Goal: Task Accomplishment & Management: Manage account settings

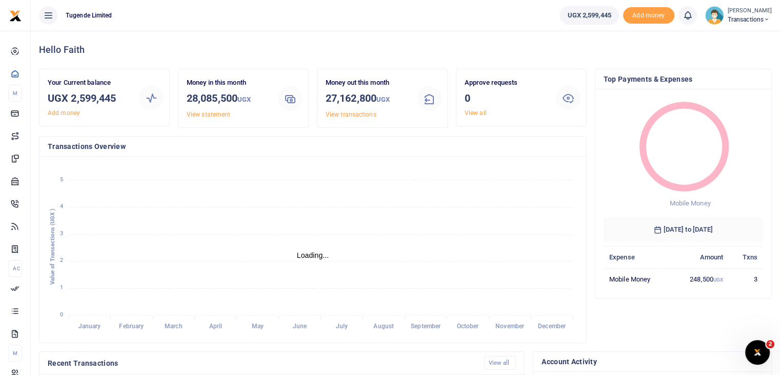
scroll to position [8, 8]
click at [716, 13] on img at bounding box center [715, 15] width 18 height 18
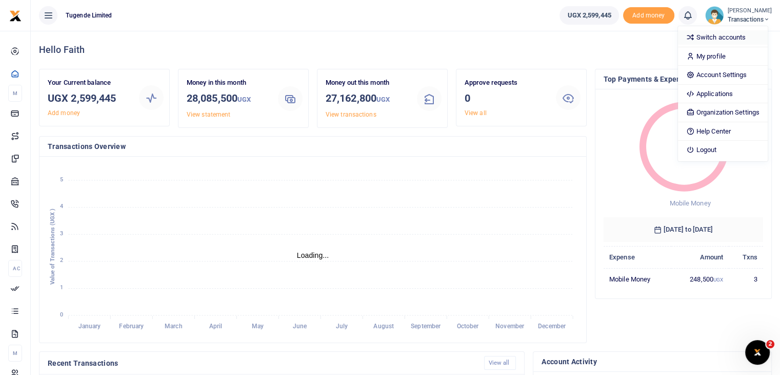
click at [713, 35] on link "Switch accounts" at bounding box center [723, 37] width 90 height 14
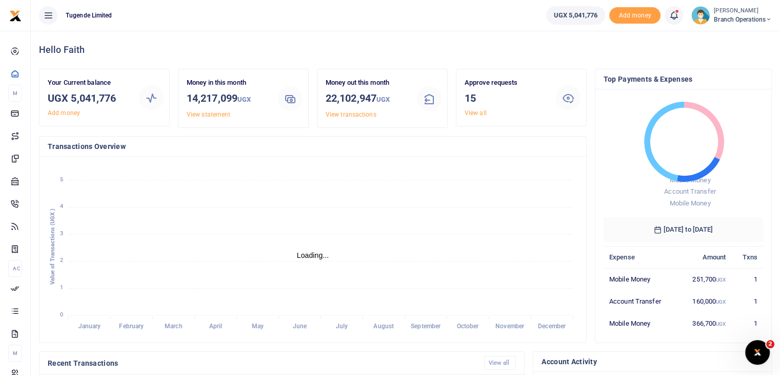
scroll to position [8, 8]
click at [478, 111] on link "View all" at bounding box center [476, 112] width 22 height 7
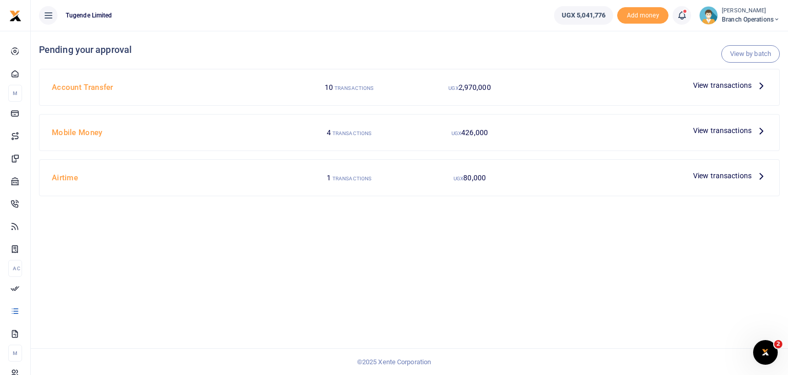
click at [730, 173] on span "View transactions" at bounding box center [722, 175] width 58 height 11
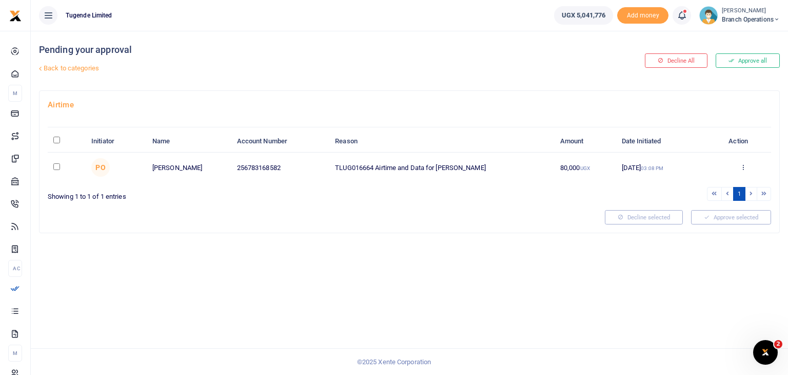
click at [57, 165] on input "checkbox" at bounding box center [56, 166] width 7 height 7
checkbox input "true"
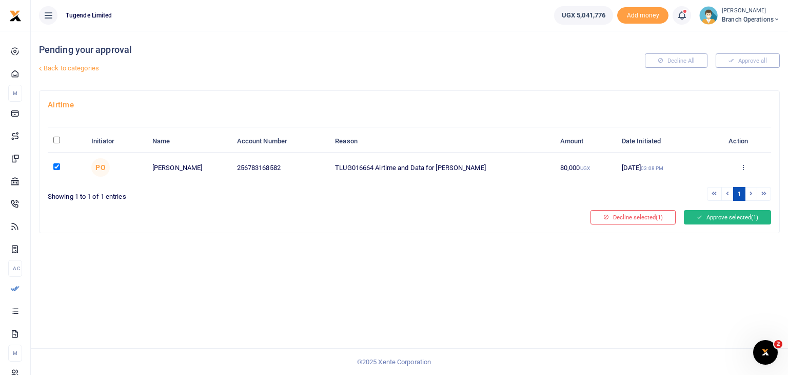
click at [728, 218] on button "Approve selected (1)" at bounding box center [727, 217] width 87 height 14
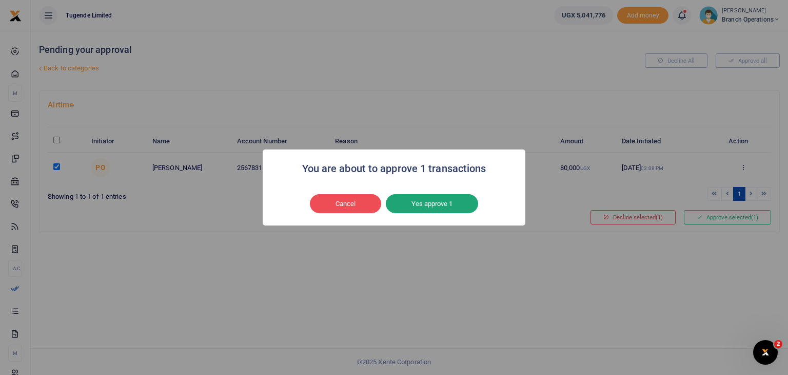
click at [441, 194] on button "Yes approve 1" at bounding box center [432, 203] width 92 height 19
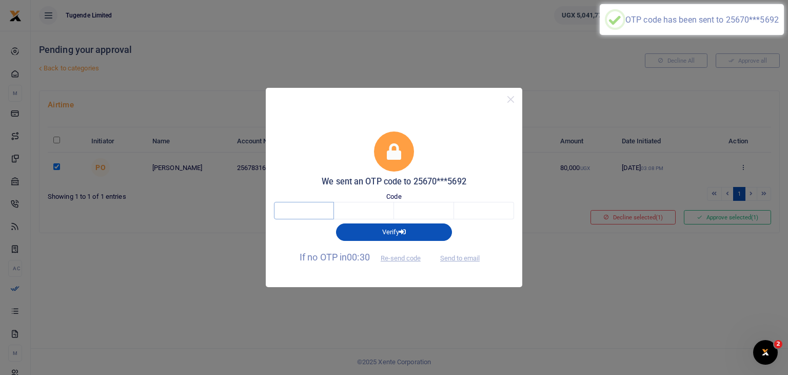
click at [304, 206] on input "text" at bounding box center [304, 210] width 60 height 17
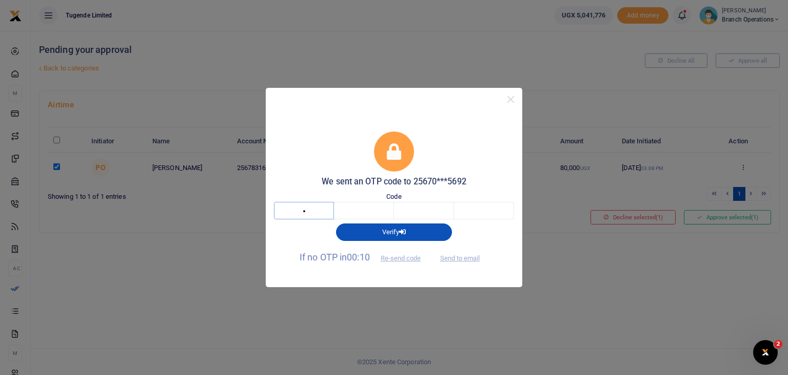
type input "7"
type input "0"
type input "9"
type input "0"
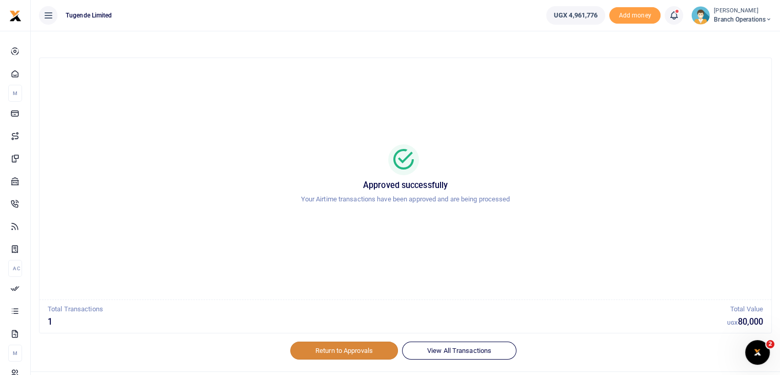
click at [339, 354] on link "Return to Approvals" at bounding box center [344, 349] width 108 height 17
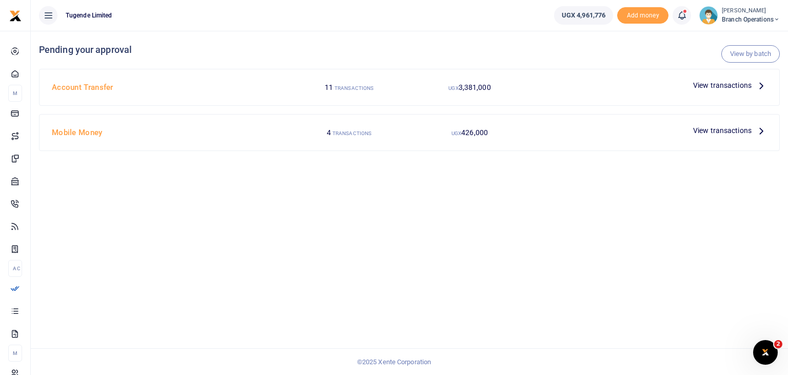
click at [712, 130] on span "View transactions" at bounding box center [722, 130] width 58 height 11
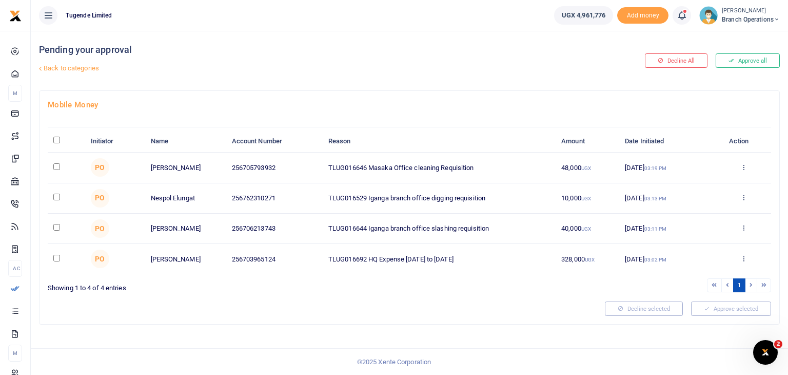
click at [57, 138] on input "\a \a : activate to sort column descending" at bounding box center [56, 139] width 7 height 7
checkbox input "true"
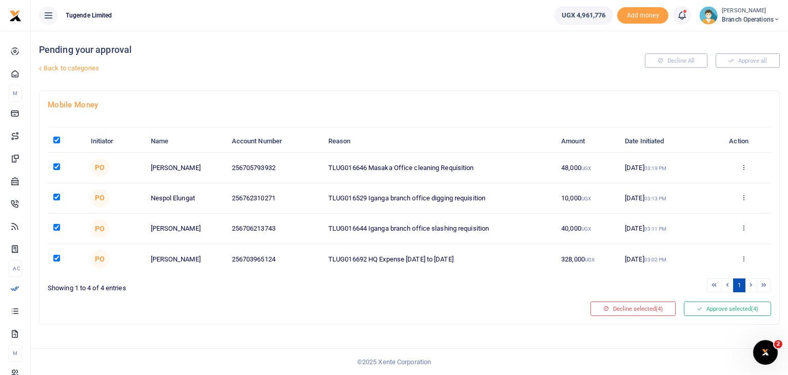
checkbox input "true"
click at [720, 309] on button "Approve selected (4)" at bounding box center [727, 308] width 87 height 14
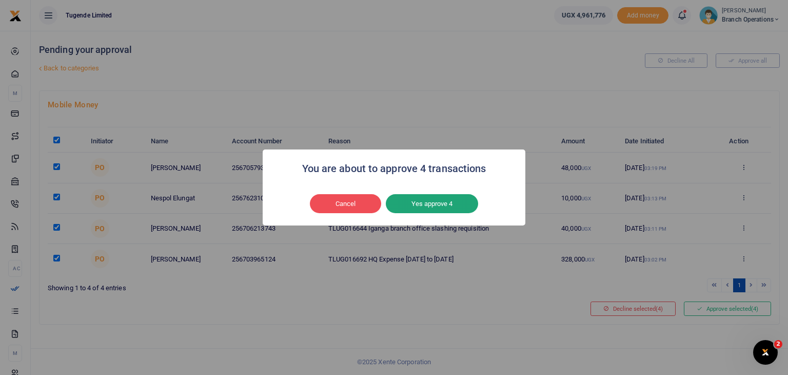
click at [426, 204] on button "Yes approve 4" at bounding box center [432, 203] width 92 height 19
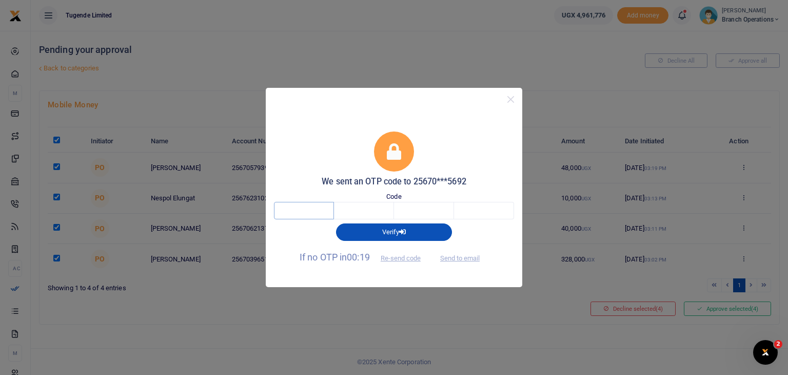
click at [299, 215] on input "text" at bounding box center [304, 210] width 60 height 17
type input "2"
type input "7"
type input "1"
type input "7"
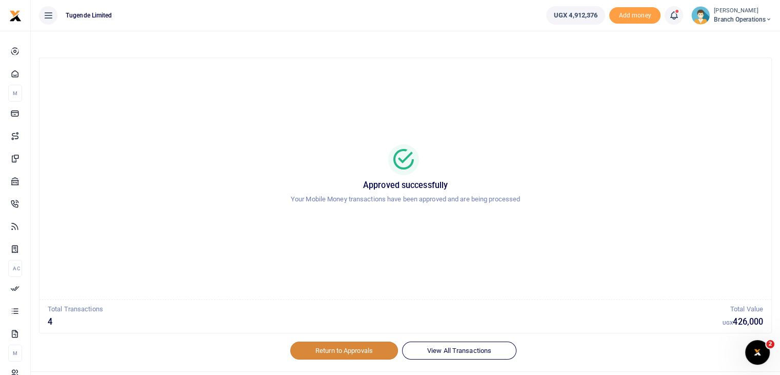
click at [349, 347] on link "Return to Approvals" at bounding box center [344, 349] width 108 height 17
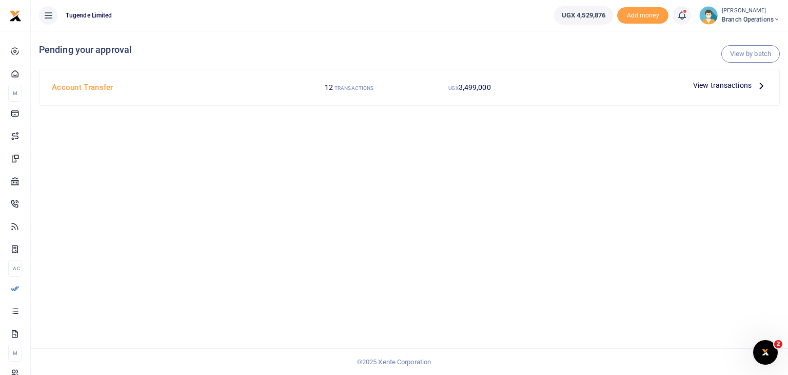
click at [706, 83] on span "View transactions" at bounding box center [722, 85] width 58 height 11
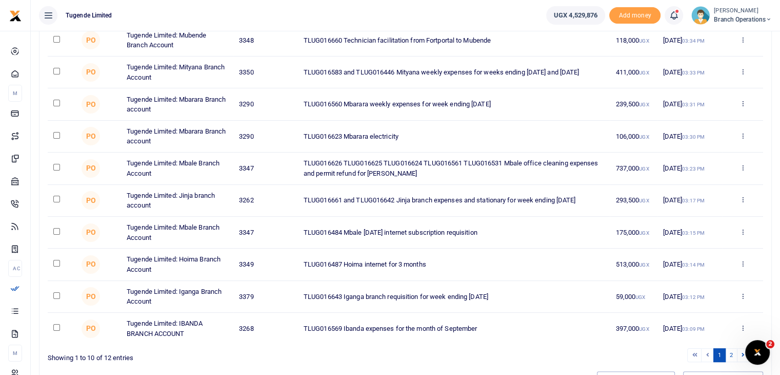
scroll to position [139, 0]
click at [57, 260] on input "checkbox" at bounding box center [56, 262] width 7 height 7
checkbox input "true"
click at [58, 133] on input "checkbox" at bounding box center [56, 134] width 7 height 7
checkbox input "true"
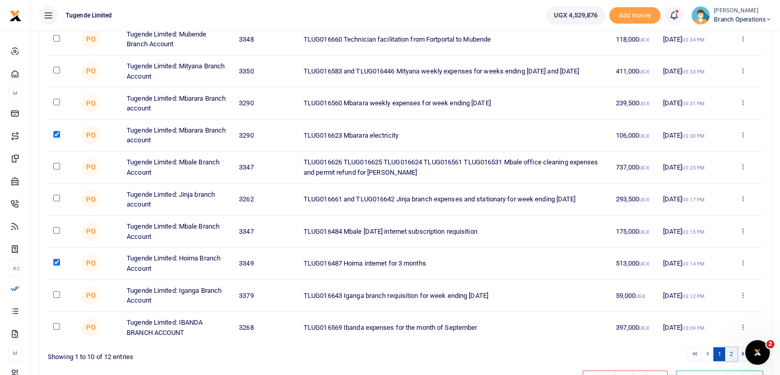
click at [735, 354] on link "2" at bounding box center [732, 354] width 12 height 14
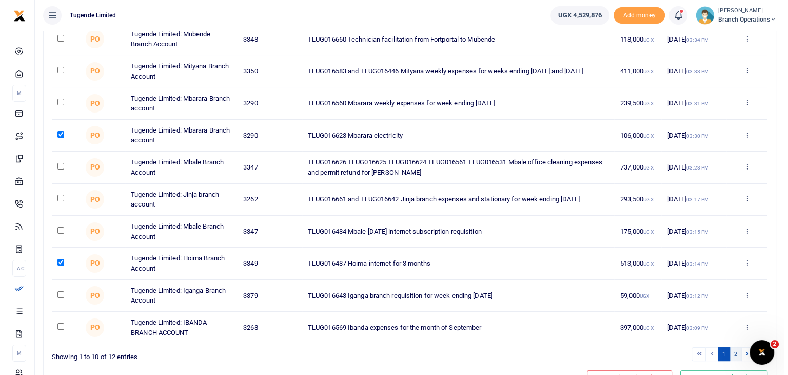
scroll to position [0, 0]
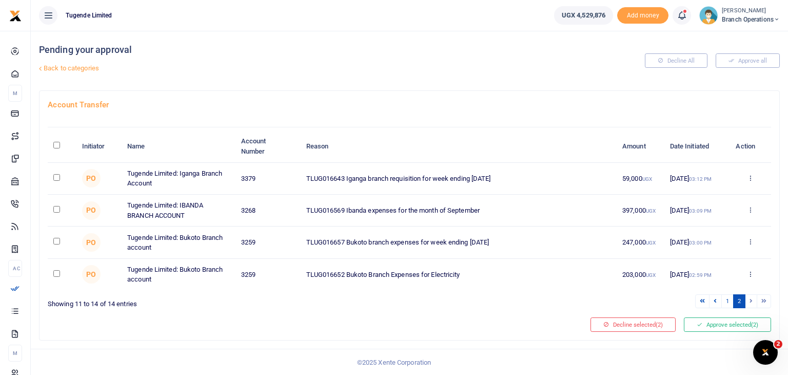
click at [55, 270] on input "checkbox" at bounding box center [56, 273] width 7 height 7
checkbox input "true"
click at [709, 319] on button "Approve selected (3)" at bounding box center [727, 324] width 87 height 14
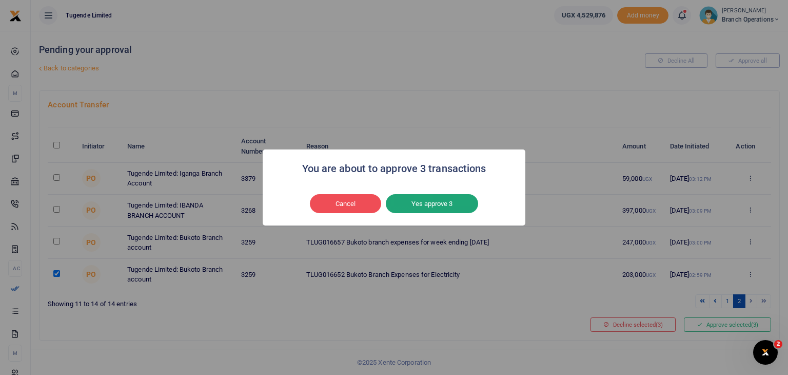
click at [442, 197] on button "Yes approve 3" at bounding box center [432, 203] width 92 height 19
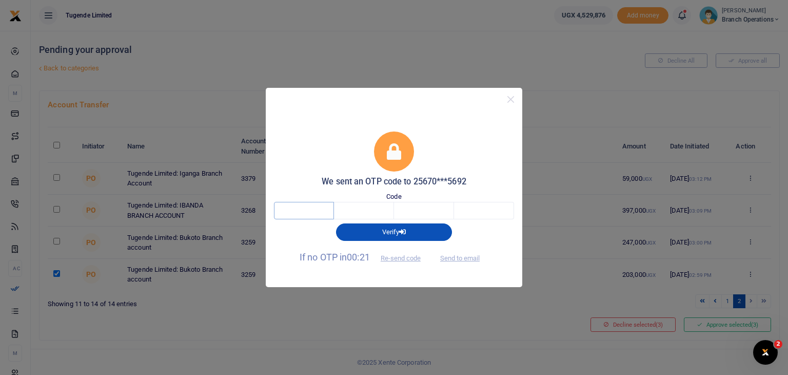
click at [314, 203] on input "text" at bounding box center [304, 210] width 60 height 17
type input "4"
type input "0"
type input "3"
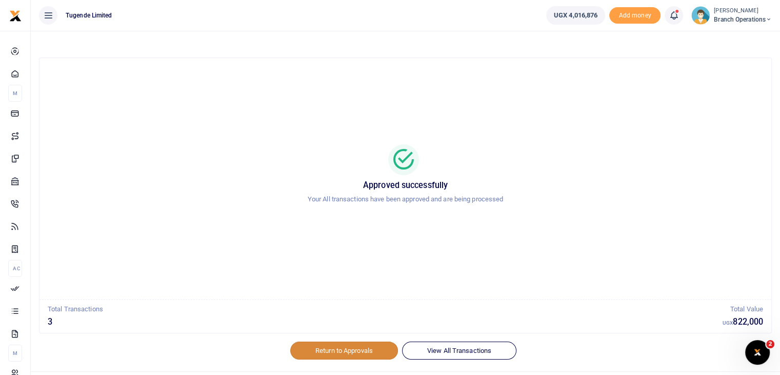
click at [330, 349] on link "Return to Approvals" at bounding box center [344, 349] width 108 height 17
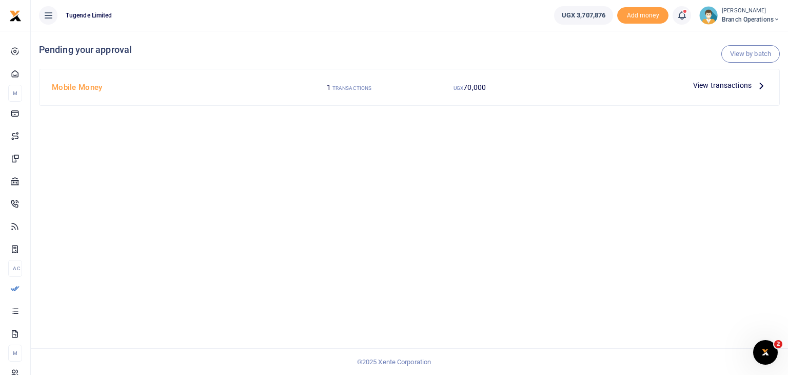
click at [711, 87] on span "View transactions" at bounding box center [722, 85] width 58 height 11
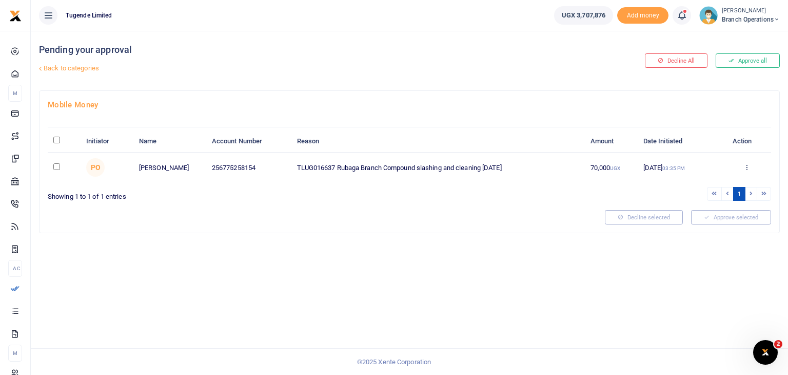
click at [99, 70] on link "Back to categories" at bounding box center [283, 68] width 494 height 17
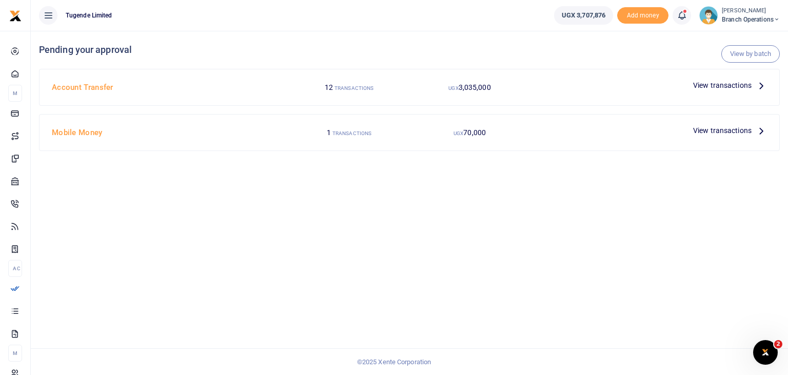
click at [710, 87] on span "View transactions" at bounding box center [722, 85] width 58 height 11
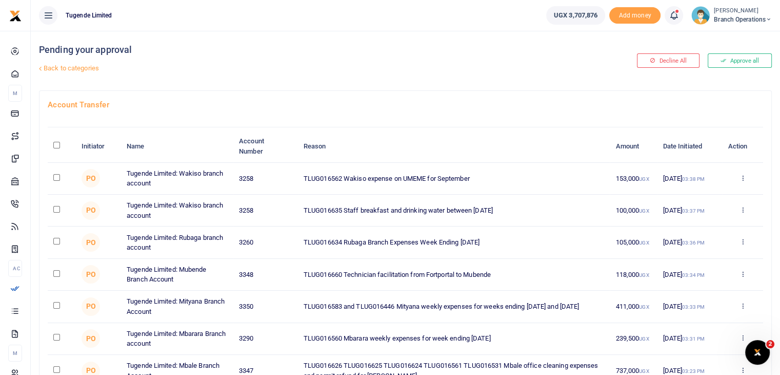
click at [53, 175] on input "checkbox" at bounding box center [56, 177] width 7 height 7
checkbox input "true"
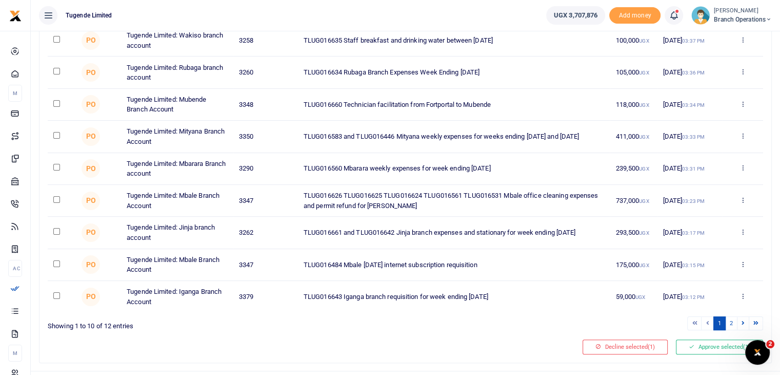
scroll to position [170, 0]
click at [55, 261] on input "checkbox" at bounding box center [56, 263] width 7 height 7
checkbox input "true"
click at [731, 320] on link "2" at bounding box center [732, 323] width 12 height 14
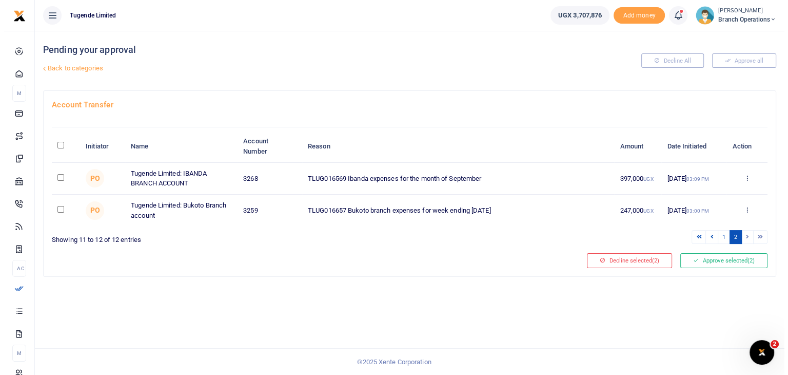
scroll to position [0, 0]
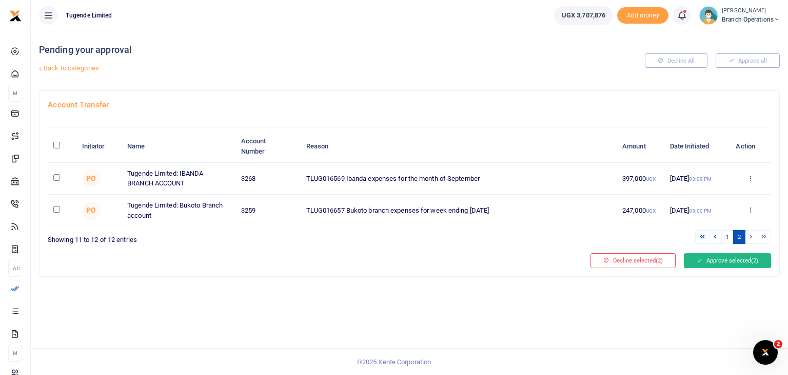
click at [722, 260] on button "Approve selected (2)" at bounding box center [727, 260] width 87 height 14
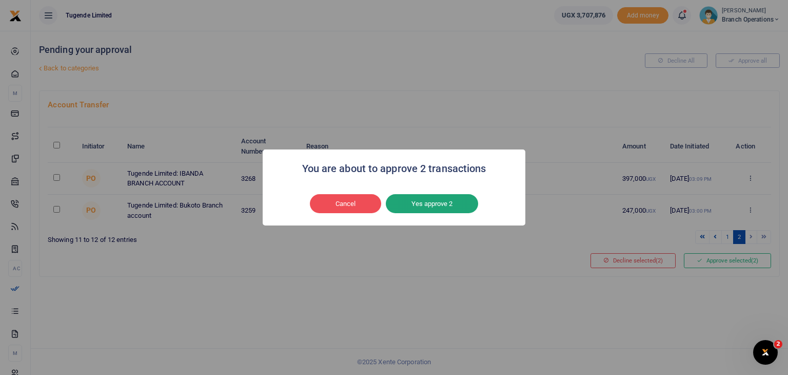
click at [442, 202] on button "Yes approve 2" at bounding box center [432, 203] width 92 height 19
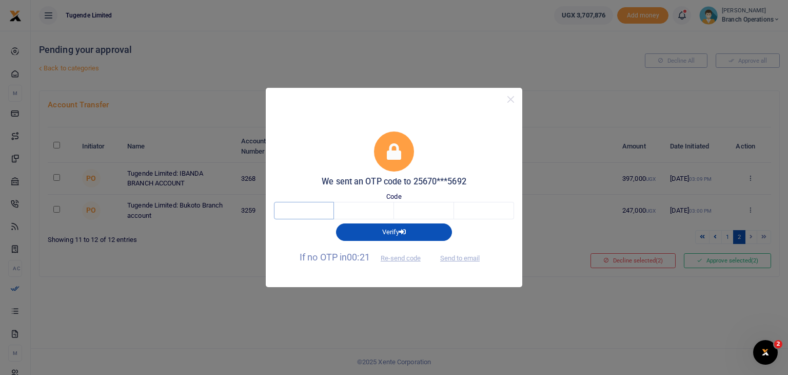
click at [312, 208] on input "text" at bounding box center [304, 210] width 60 height 17
type input "8"
type input "3"
type input "7"
type input "9"
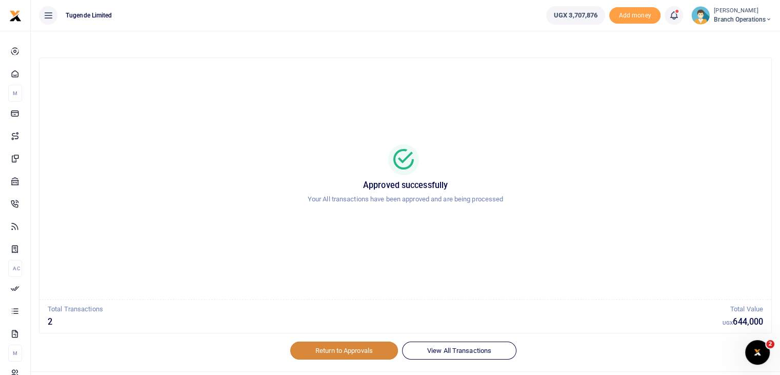
click at [353, 350] on link "Return to Approvals" at bounding box center [344, 349] width 108 height 17
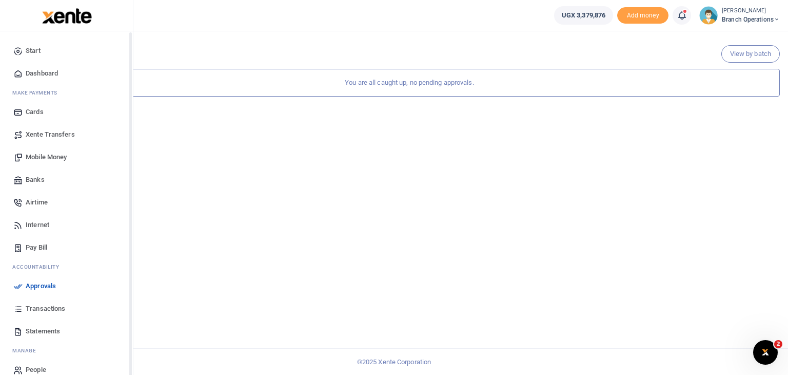
click at [40, 310] on span "Transactions" at bounding box center [46, 308] width 40 height 10
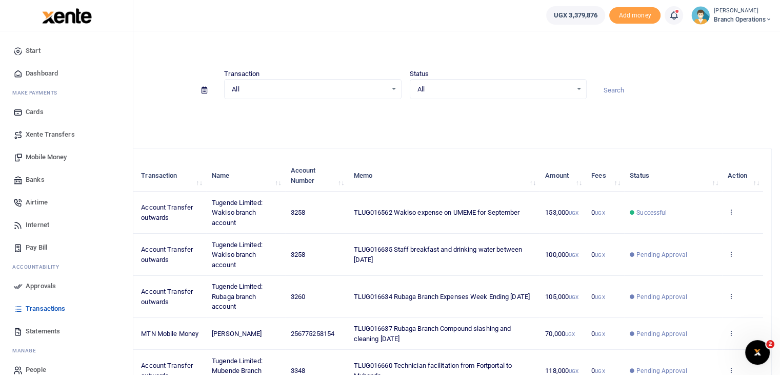
click at [41, 284] on span "Approvals" at bounding box center [41, 286] width 30 height 10
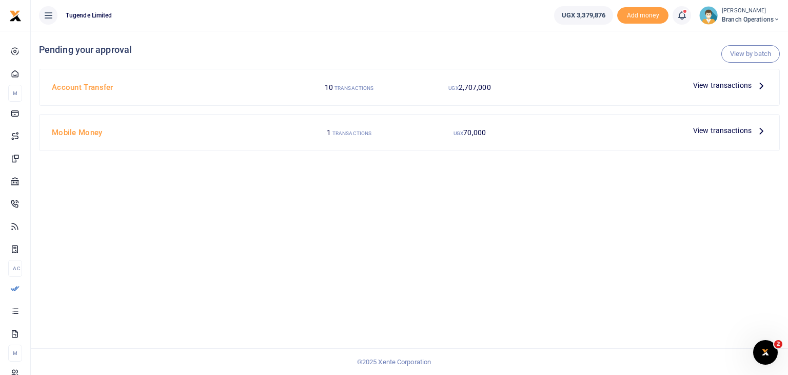
click at [716, 86] on span "View transactions" at bounding box center [722, 85] width 58 height 11
